Goal: Task Accomplishment & Management: Complete application form

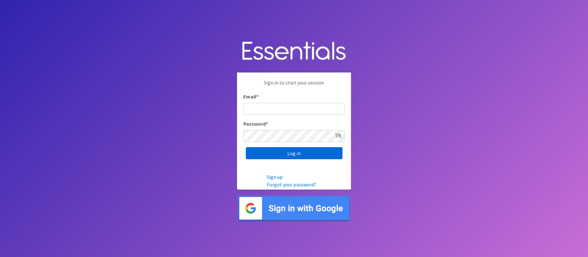
type input "[PERSON_NAME][EMAIL_ADDRESS][PERSON_NAME][DOMAIN_NAME]"
click at [287, 153] on input "Log in" at bounding box center [294, 153] width 97 height 12
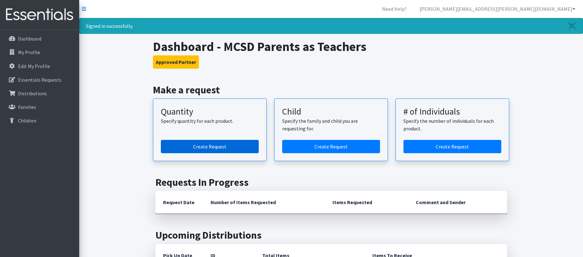
click at [241, 144] on link "Create Request" at bounding box center [210, 146] width 98 height 13
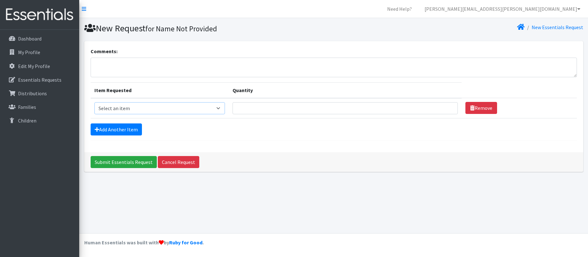
click at [178, 111] on select "Select an item Kids (Size 1) Kids (Size 2) Kids (Size 3) Kids (Size 4) Kids (Si…" at bounding box center [159, 108] width 130 height 12
select select "2386"
click at [94, 102] on select "Select an item Kids (Size 1) Kids (Size 2) Kids (Size 3) Kids (Size 4) Kids (Si…" at bounding box center [159, 108] width 130 height 12
click at [255, 107] on input "Quantity" at bounding box center [344, 108] width 225 height 12
type input "25"
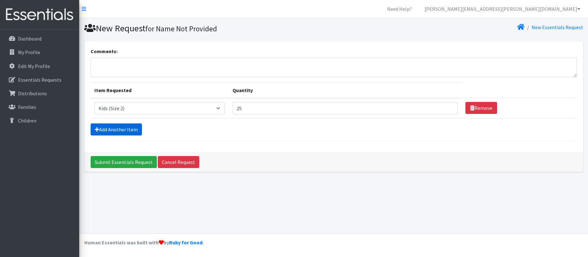
click at [130, 129] on link "Add Another Item" at bounding box center [116, 129] width 51 height 12
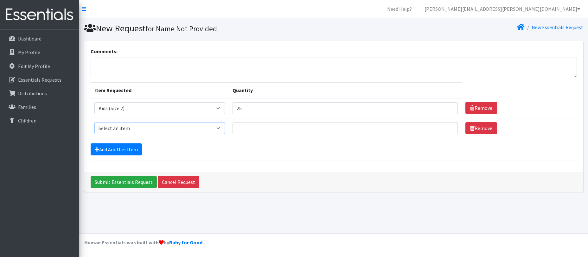
click at [133, 127] on select "Select an item Kids (Size 1) Kids (Size 2) Kids (Size 3) Kids (Size 4) Kids (Si…" at bounding box center [159, 128] width 130 height 12
select select "2398"
click at [94, 122] on select "Select an item Kids (Size 1) Kids (Size 2) Kids (Size 3) Kids (Size 4) Kids (Si…" at bounding box center [159, 128] width 130 height 12
click at [259, 127] on input "Quantity" at bounding box center [344, 128] width 225 height 12
type input "50"
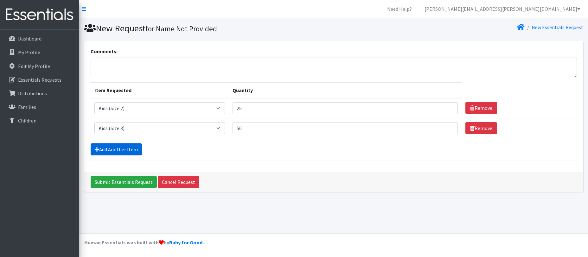
click at [131, 148] on link "Add Another Item" at bounding box center [116, 149] width 51 height 12
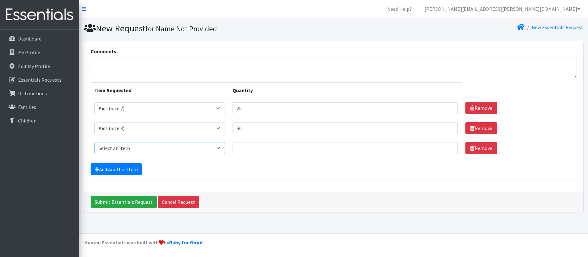
click at [131, 148] on select "Select an item Kids (Size 1) Kids (Size 2) Kids (Size 3) Kids (Size 4) Kids (Si…" at bounding box center [159, 148] width 130 height 12
click at [94, 142] on select "Select an item Kids (Size 1) Kids (Size 2) Kids (Size 3) Kids (Size 4) Kids (Si…" at bounding box center [159, 148] width 130 height 12
click at [135, 151] on select "Select an item Kids (Size 1) Kids (Size 2) Kids (Size 3) Kids (Size 4) Kids (Si…" at bounding box center [159, 148] width 130 height 12
select select "2372"
click at [94, 142] on select "Select an item Kids (Size 1) Kids (Size 2) Kids (Size 3) Kids (Size 4) Kids (Si…" at bounding box center [159, 148] width 130 height 12
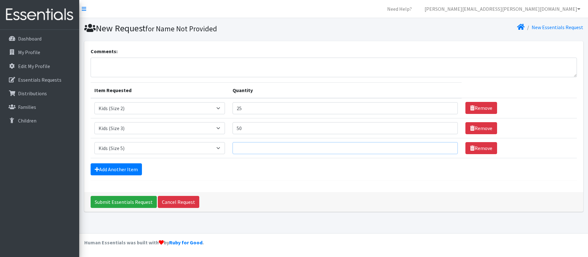
click at [287, 151] on input "Quantity" at bounding box center [344, 148] width 225 height 12
type input "100"
click at [131, 171] on link "Add Another Item" at bounding box center [116, 169] width 51 height 12
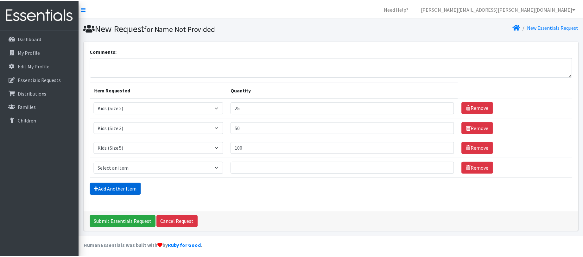
scroll to position [3, 0]
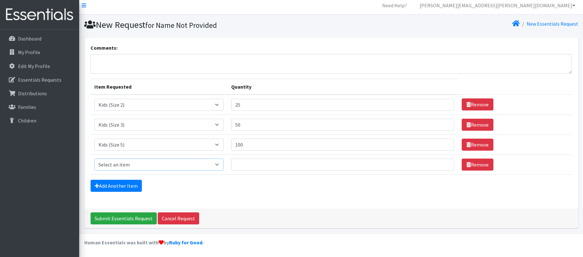
click at [138, 166] on select "Select an item Kids (Size 1) Kids (Size 2) Kids (Size 3) Kids (Size 4) Kids (Si…" at bounding box center [158, 165] width 129 height 12
select select "2376"
click at [94, 159] on select "Select an item Kids (Size 1) Kids (Size 2) Kids (Size 3) Kids (Size 4) Kids (Si…" at bounding box center [158, 165] width 129 height 12
click at [262, 167] on input "Quantity" at bounding box center [342, 165] width 223 height 12
type input "25"
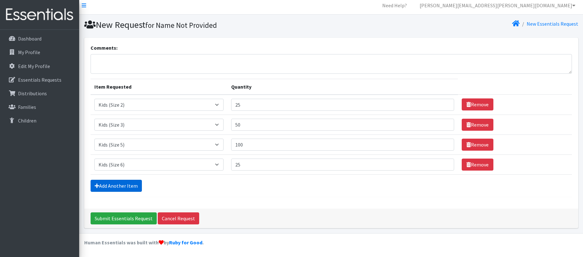
click at [132, 183] on link "Add Another Item" at bounding box center [116, 186] width 51 height 12
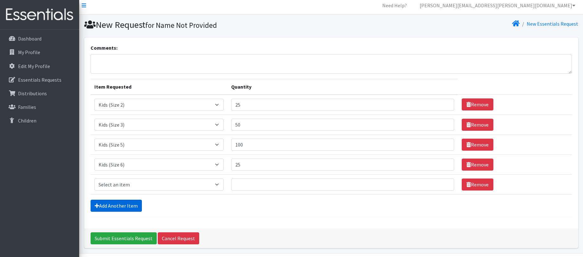
scroll to position [23, 0]
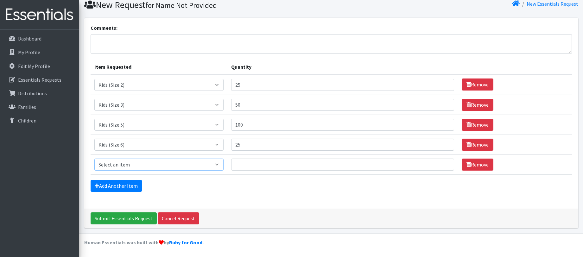
click at [141, 165] on select "Select an item Kids (Size 1) Kids (Size 2) Kids (Size 3) Kids (Size 4) Kids (Si…" at bounding box center [158, 165] width 129 height 12
select select "2374"
click at [94, 159] on select "Select an item Kids (Size 1) Kids (Size 2) Kids (Size 3) Kids (Size 4) Kids (Si…" at bounding box center [158, 165] width 129 height 12
click at [256, 168] on input "Quantity" at bounding box center [342, 165] width 223 height 12
type input "25"
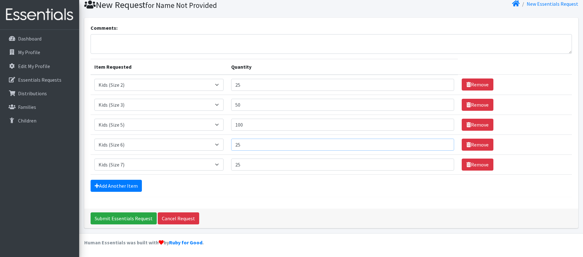
click at [260, 145] on input "25" at bounding box center [342, 145] width 223 height 12
type input "2"
type input "50"
click at [137, 218] on input "Submit Essentials Request" at bounding box center [124, 218] width 66 height 12
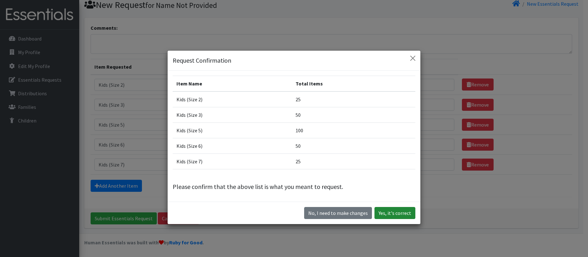
click at [397, 214] on button "Yes, it's correct" at bounding box center [394, 213] width 41 height 12
